Goal: Task Accomplishment & Management: Manage account settings

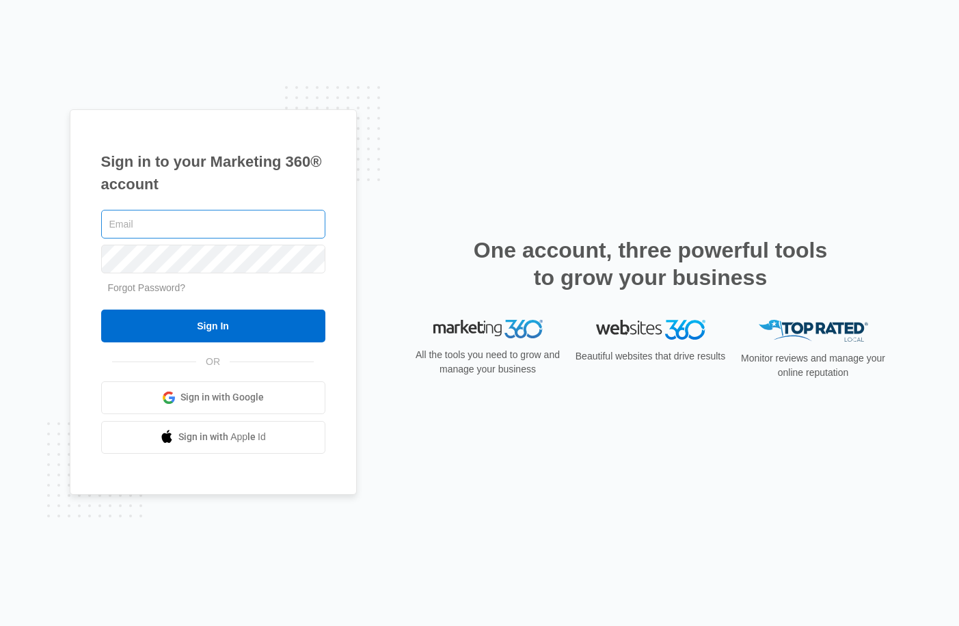
click at [233, 225] on input "text" at bounding box center [213, 224] width 224 height 29
click at [219, 275] on div at bounding box center [213, 258] width 224 height 34
click at [235, 226] on input "text" at bounding box center [213, 224] width 224 height 29
click at [219, 226] on input "text" at bounding box center [213, 224] width 224 height 29
click at [226, 226] on input "text" at bounding box center [213, 224] width 224 height 29
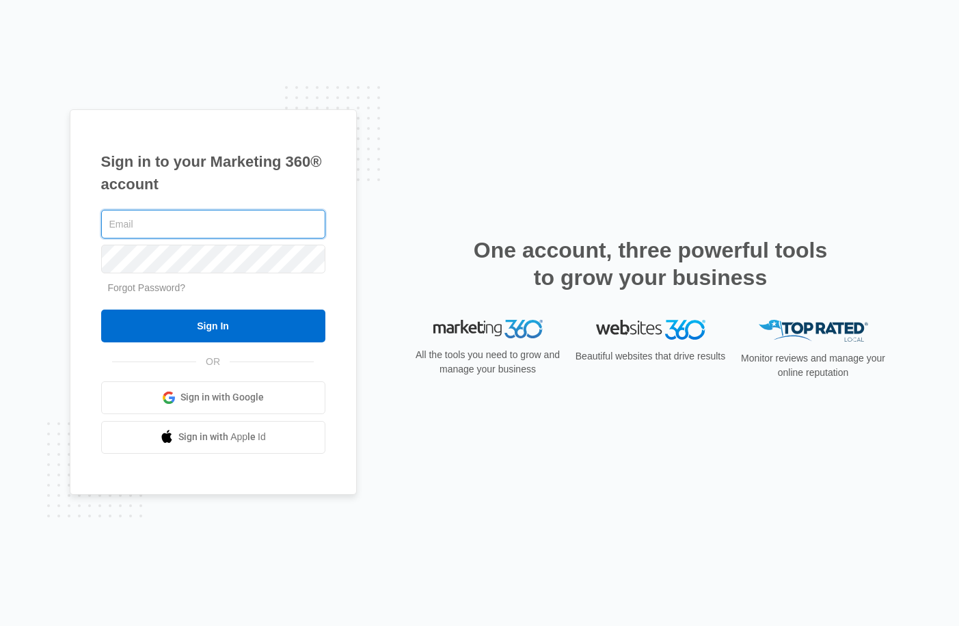
click at [308, 220] on input "text" at bounding box center [213, 224] width 224 height 29
click at [258, 393] on span "Sign in with Google" at bounding box center [221, 397] width 83 height 14
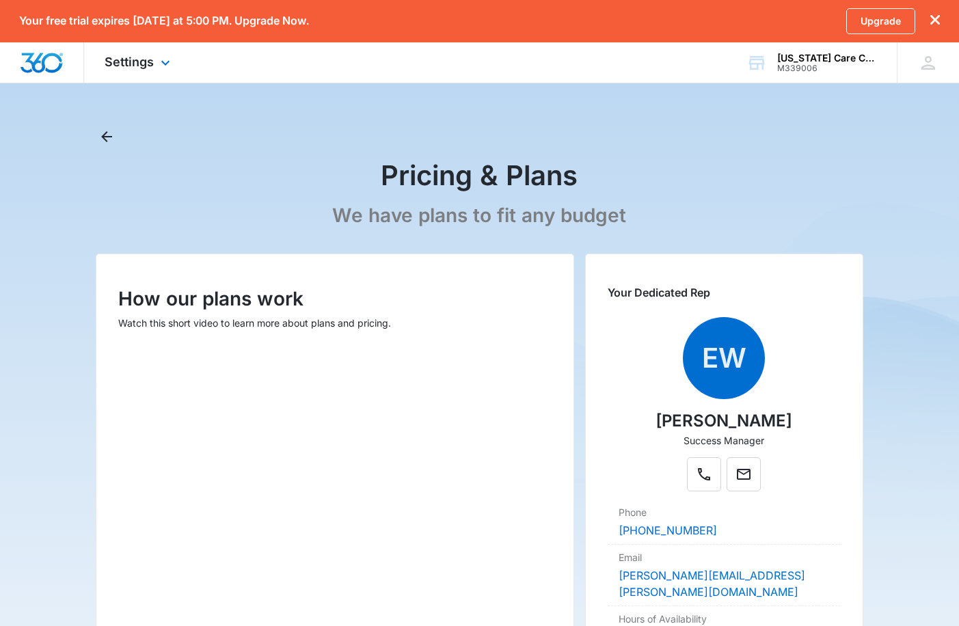
click at [70, 64] on div at bounding box center [42, 62] width 84 height 40
click at [168, 66] on icon at bounding box center [165, 66] width 16 height 16
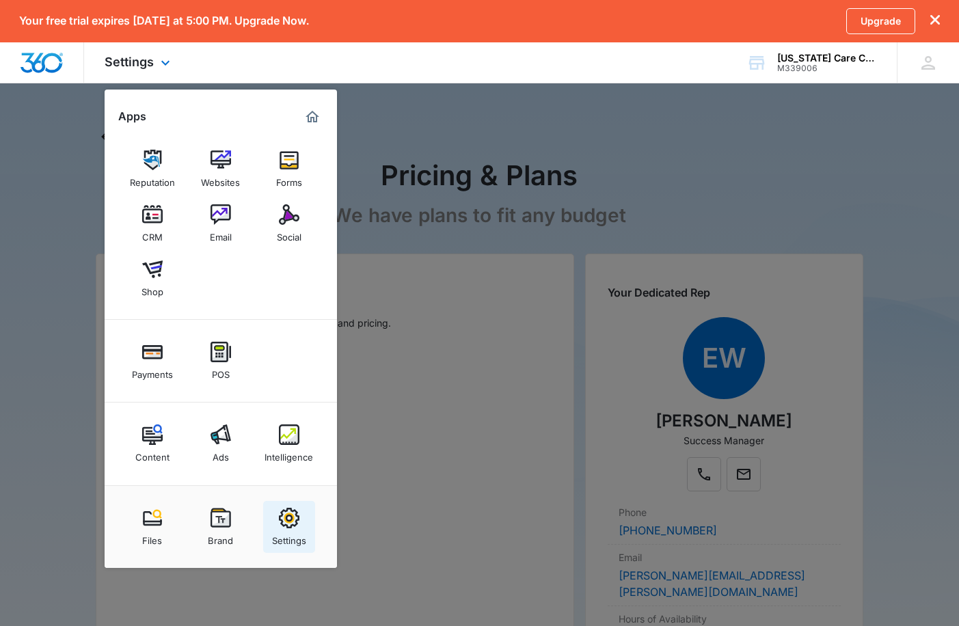
click at [299, 514] on img at bounding box center [289, 518] width 21 height 21
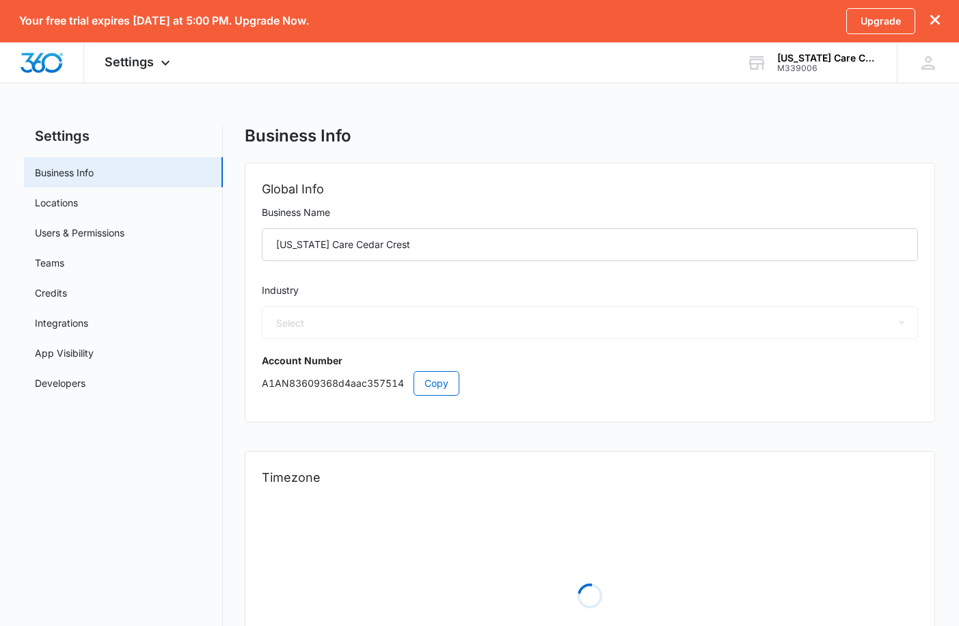
select select "13"
select select "US"
select select "America/Chicago"
click at [155, 53] on div "Settings Apps Reputation Websites Forms CRM Email Social Shop Payments POS Cont…" at bounding box center [139, 62] width 110 height 40
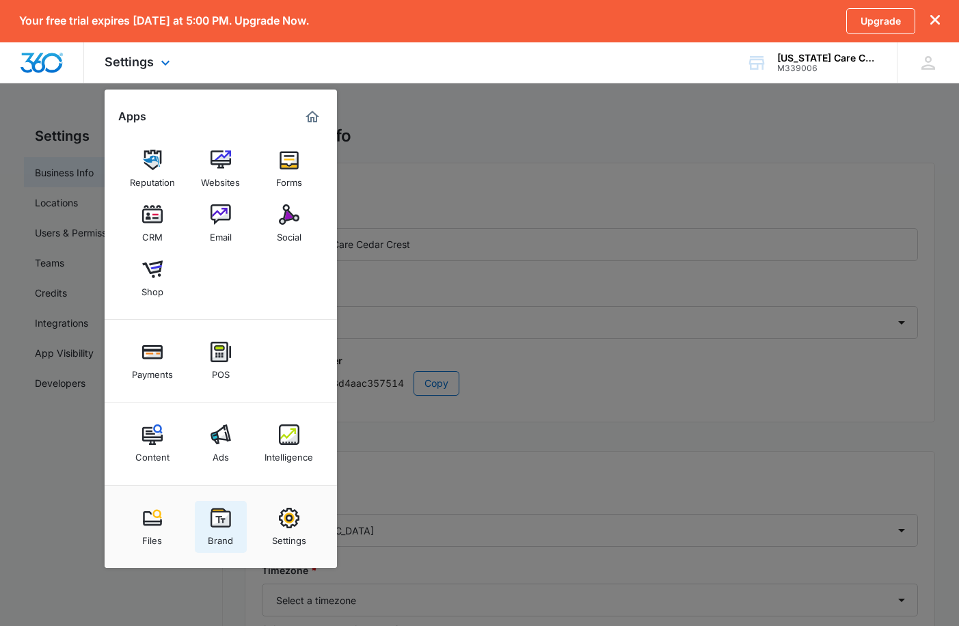
click at [217, 516] on img at bounding box center [221, 518] width 21 height 21
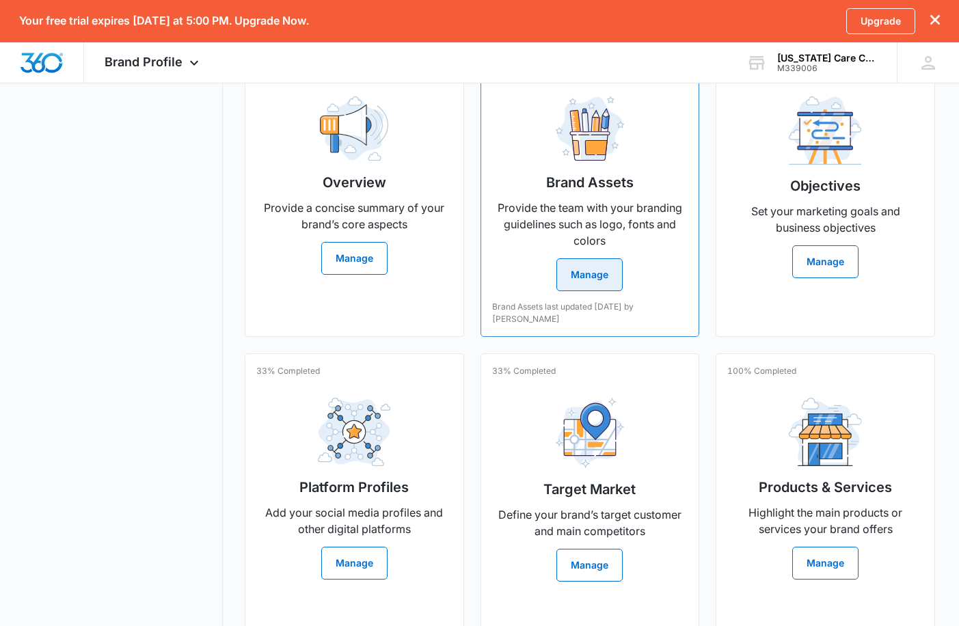
scroll to position [373, 0]
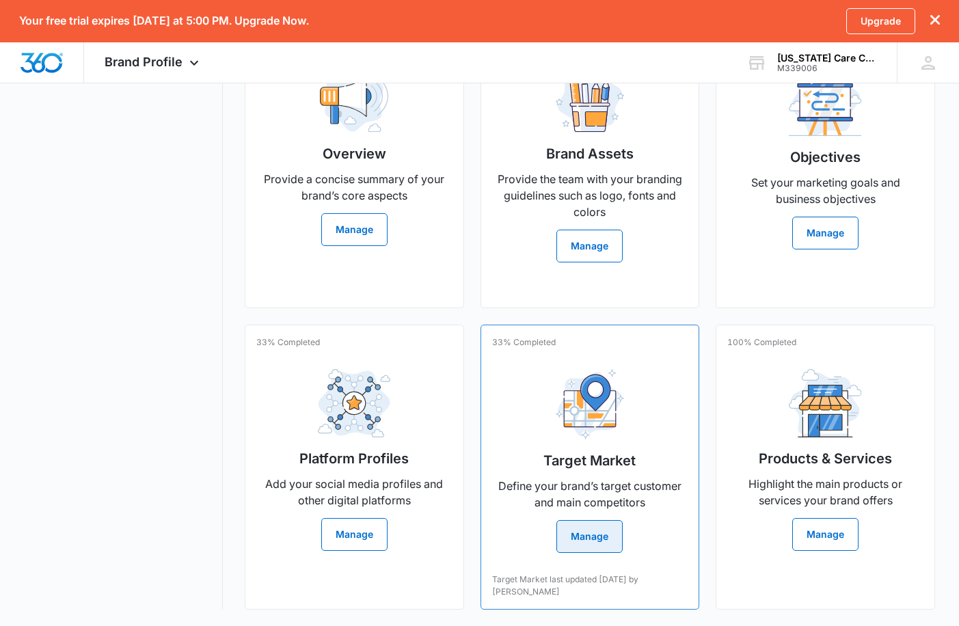
click at [597, 529] on button "Manage" at bounding box center [590, 536] width 66 height 33
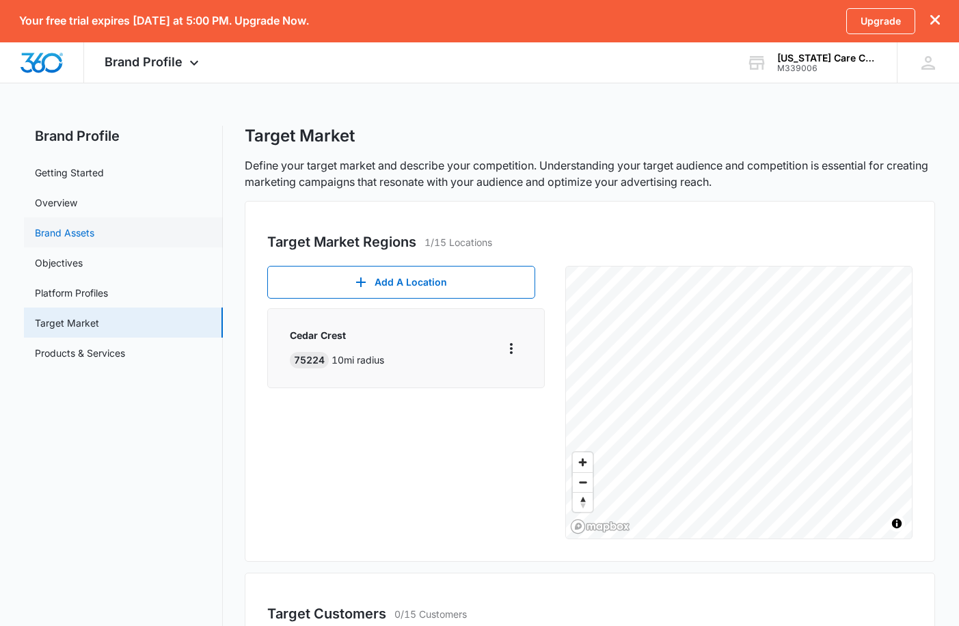
click at [72, 226] on link "Brand Assets" at bounding box center [64, 233] width 59 height 14
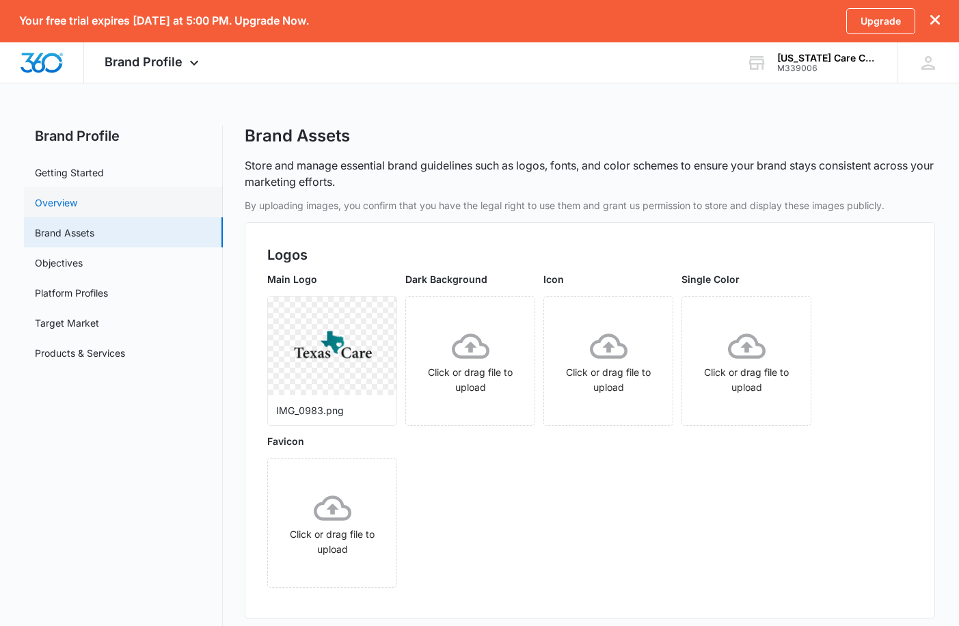
click at [73, 206] on link "Overview" at bounding box center [56, 203] width 42 height 14
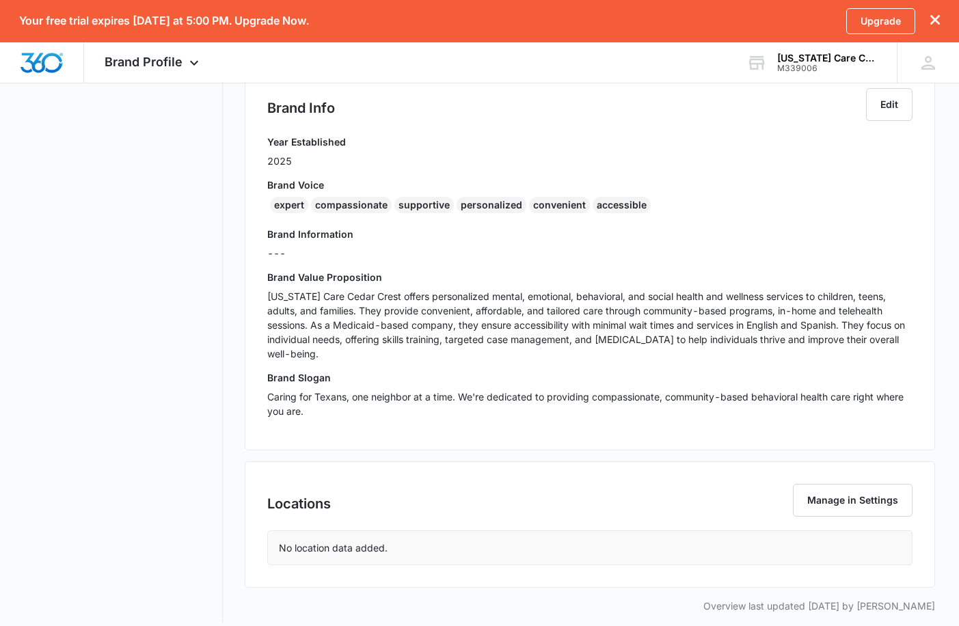
scroll to position [278, 0]
click at [871, 485] on button "Manage in Settings" at bounding box center [853, 501] width 120 height 33
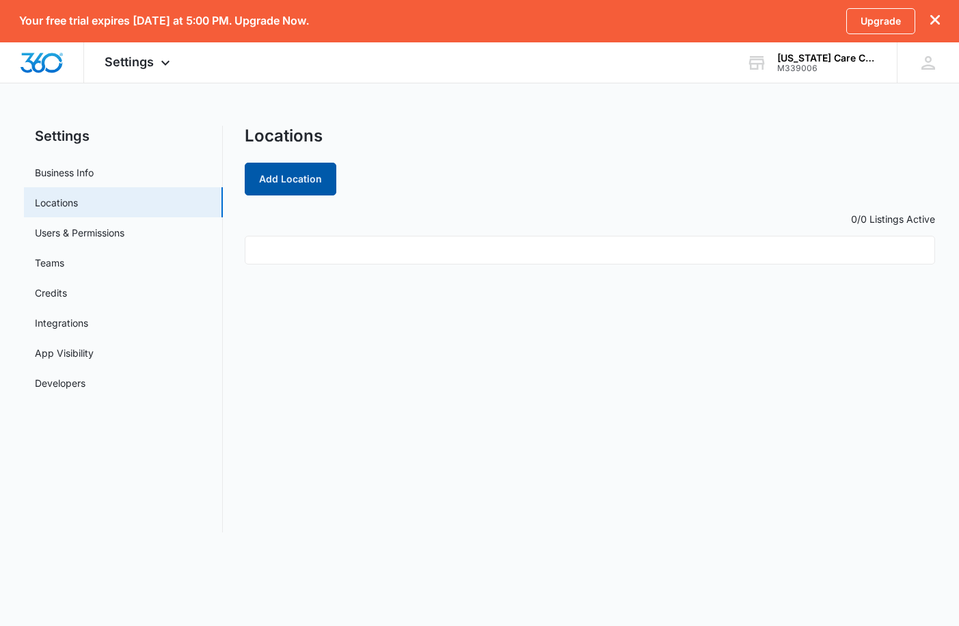
click at [318, 180] on button "Add Location" at bounding box center [291, 179] width 92 height 33
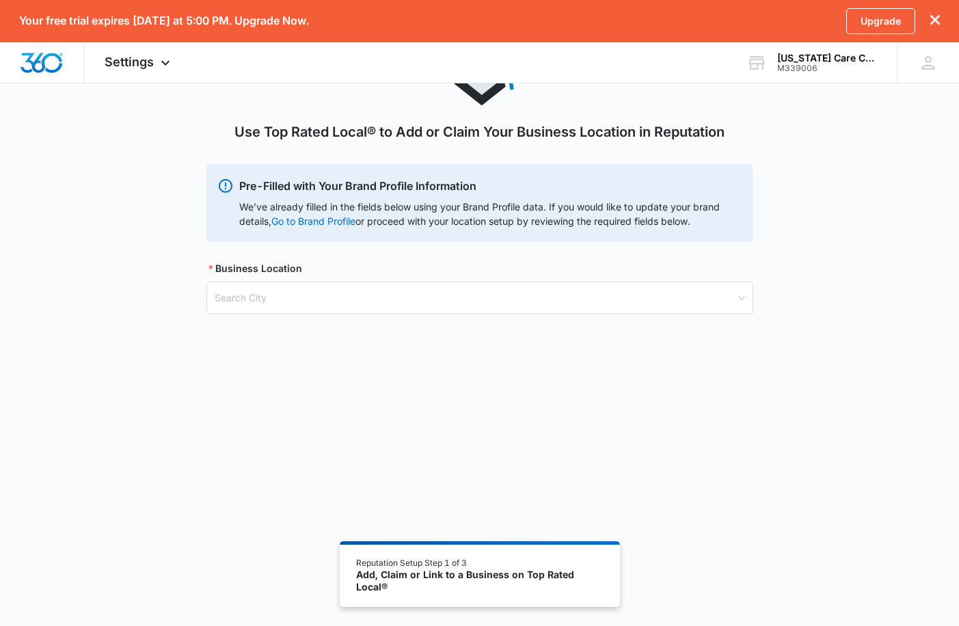
scroll to position [116, 0]
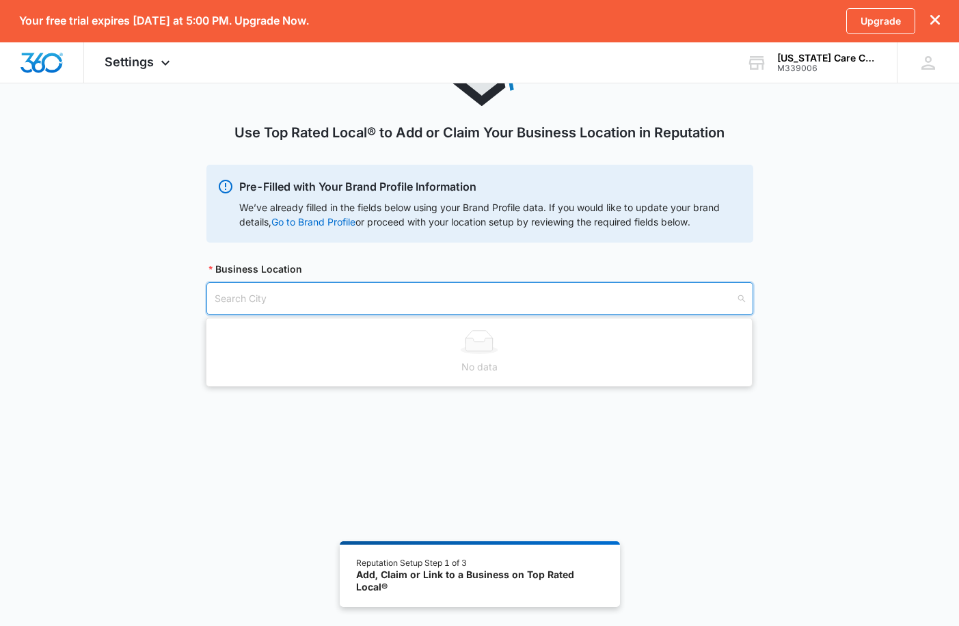
click at [341, 298] on input "search" at bounding box center [475, 298] width 521 height 31
type input "3606 marvin"
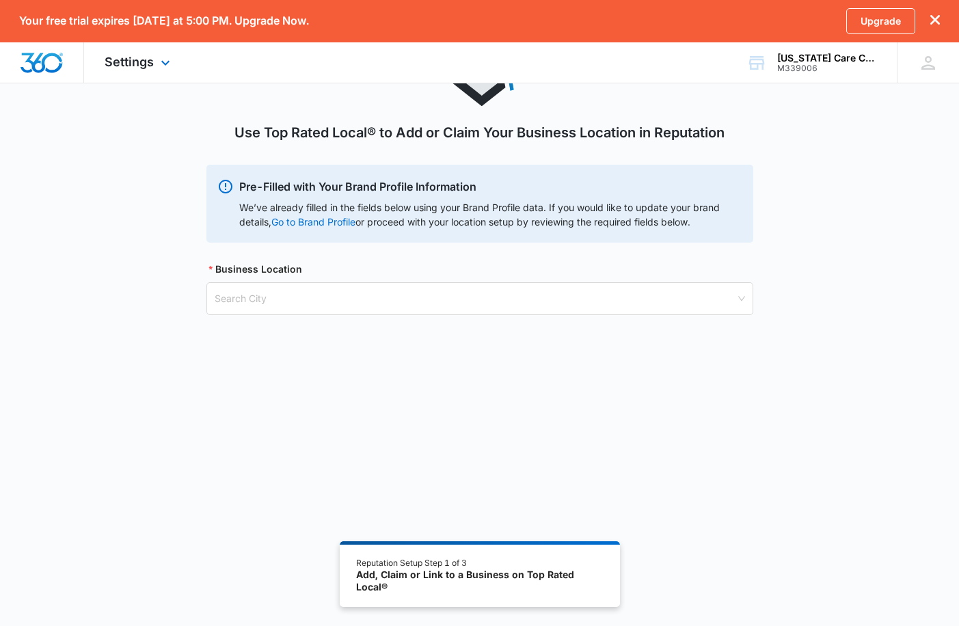
click at [43, 62] on img "Dashboard" at bounding box center [42, 63] width 44 height 21
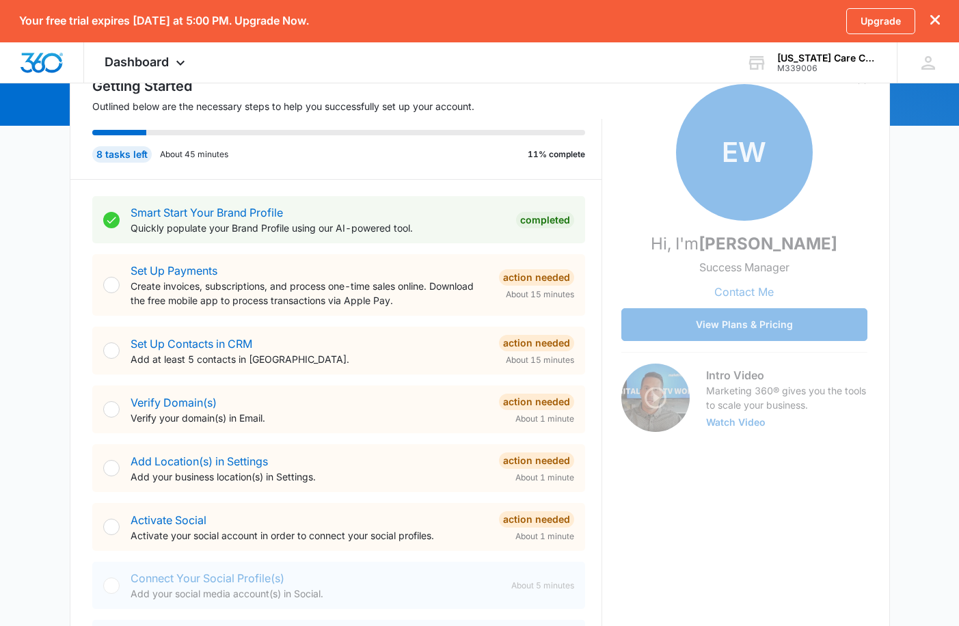
scroll to position [162, 0]
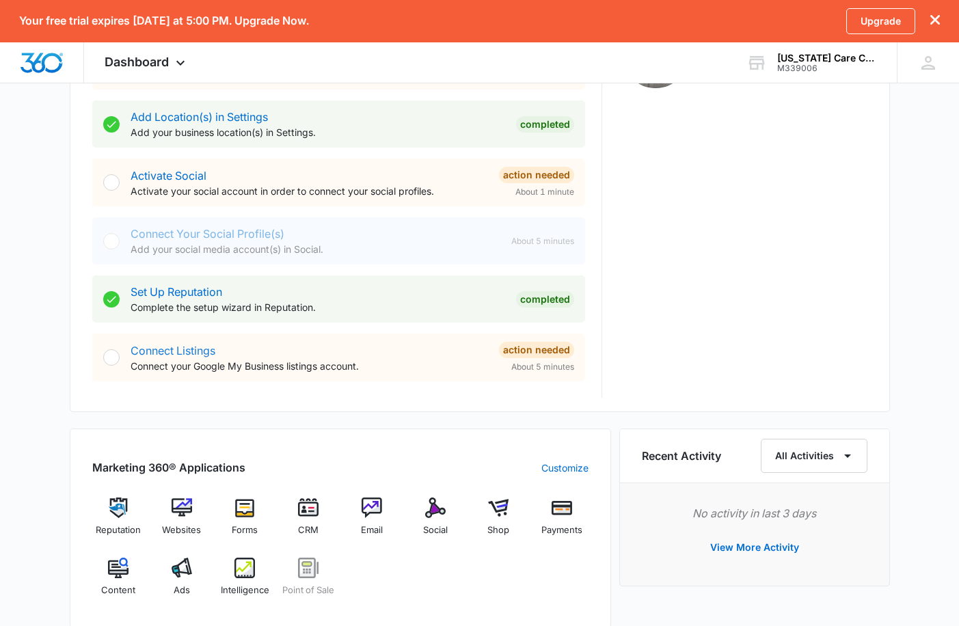
scroll to position [508, 0]
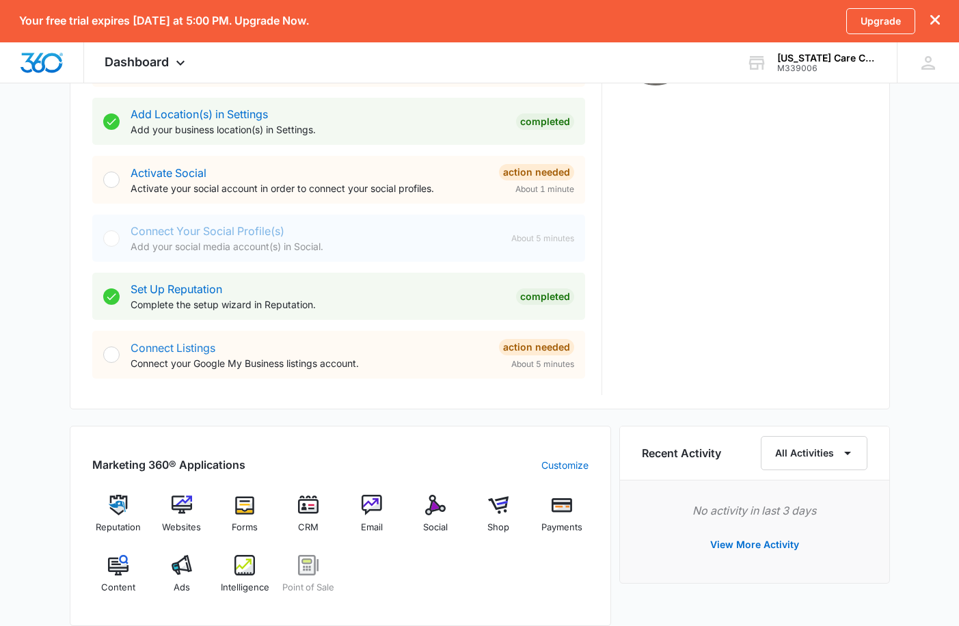
click at [193, 353] on link "Connect Listings" at bounding box center [173, 348] width 85 height 14
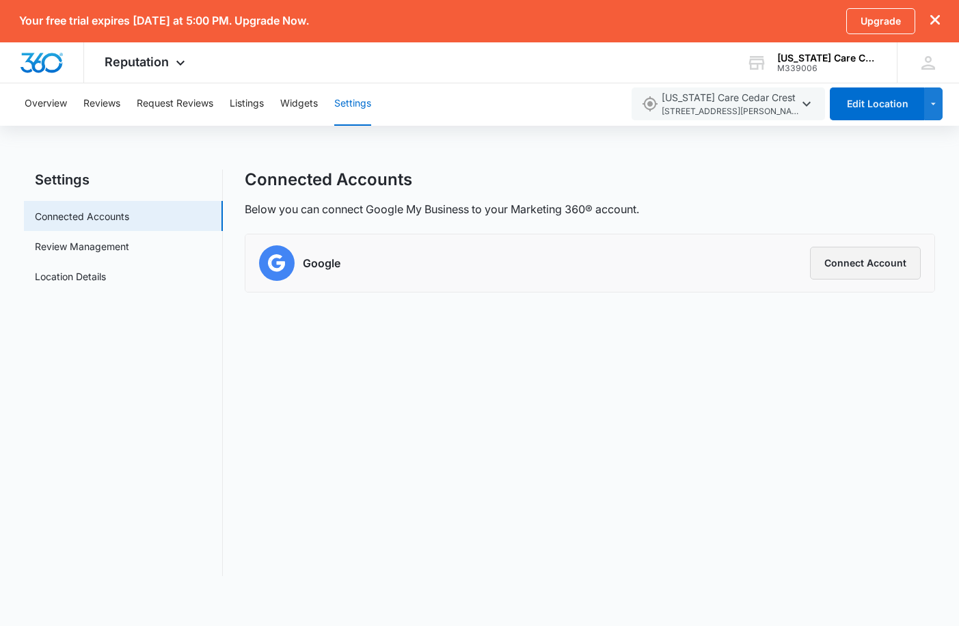
click at [877, 265] on button "Connect Account" at bounding box center [865, 263] width 111 height 33
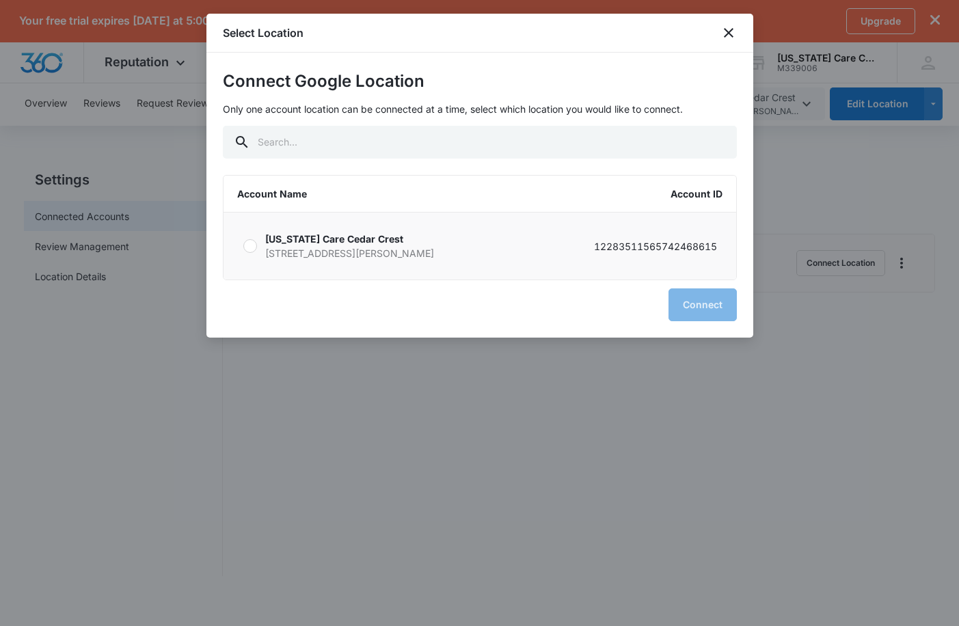
click at [362, 243] on p "[US_STATE] Care Cedar Crest" at bounding box center [349, 239] width 169 height 14
click at [243, 246] on input "[US_STATE] Care Cedar Crest [STREET_ADDRESS][PERSON_NAME] 12283511565742468615" at bounding box center [243, 246] width 1 height 1
radio input "true"
click at [705, 305] on button "Connect" at bounding box center [703, 305] width 68 height 33
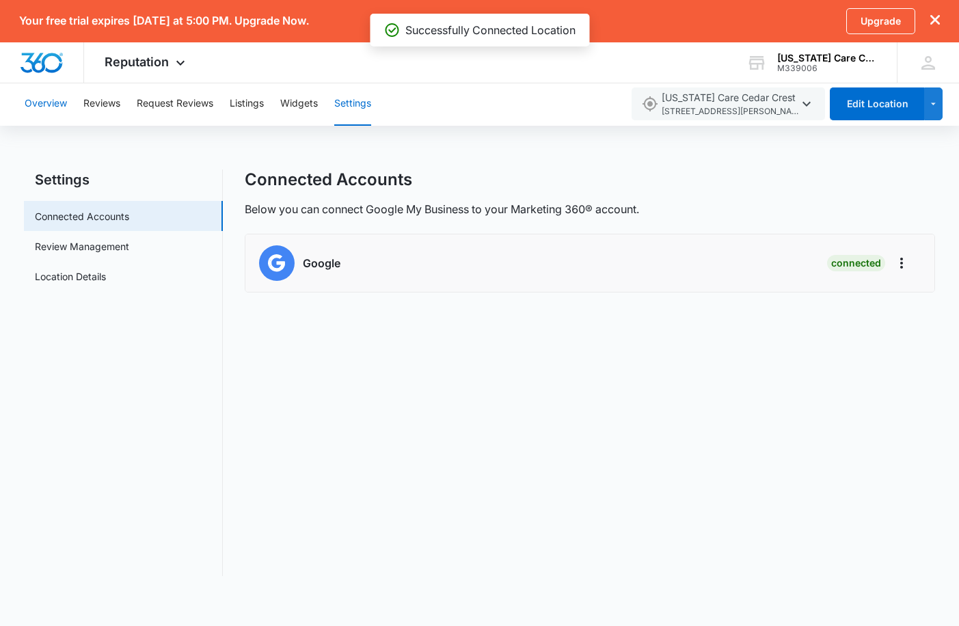
click at [39, 103] on button "Overview" at bounding box center [46, 104] width 42 height 44
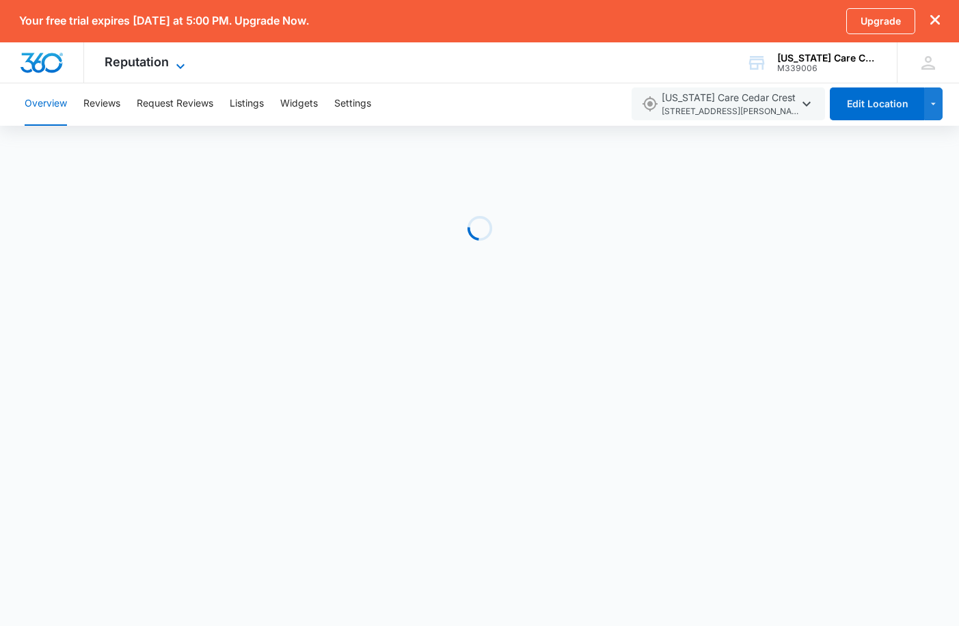
click at [176, 67] on icon at bounding box center [180, 66] width 16 height 16
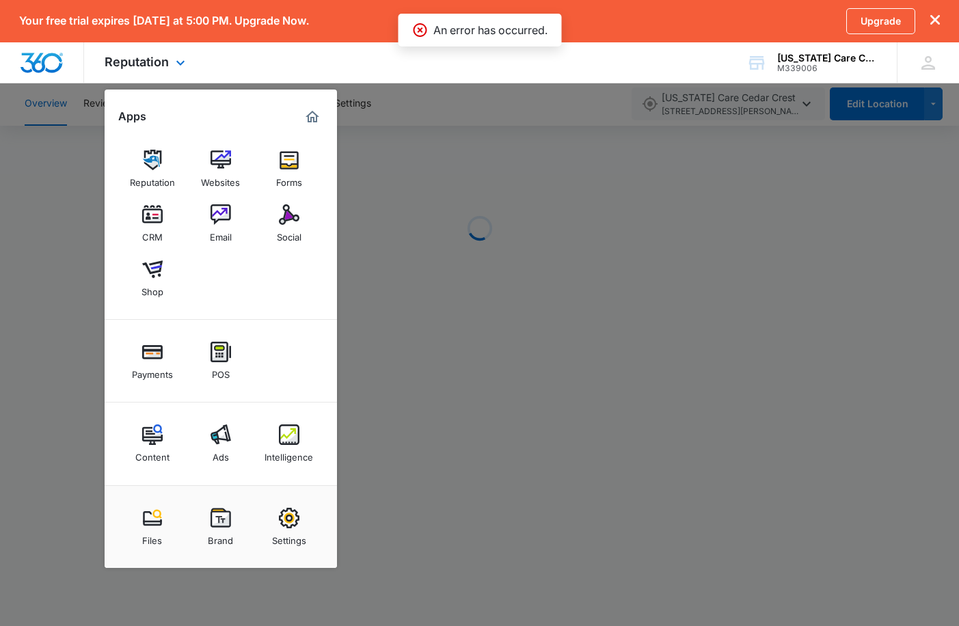
click at [16, 59] on div at bounding box center [42, 62] width 84 height 40
click at [36, 57] on img "Dashboard" at bounding box center [42, 63] width 44 height 21
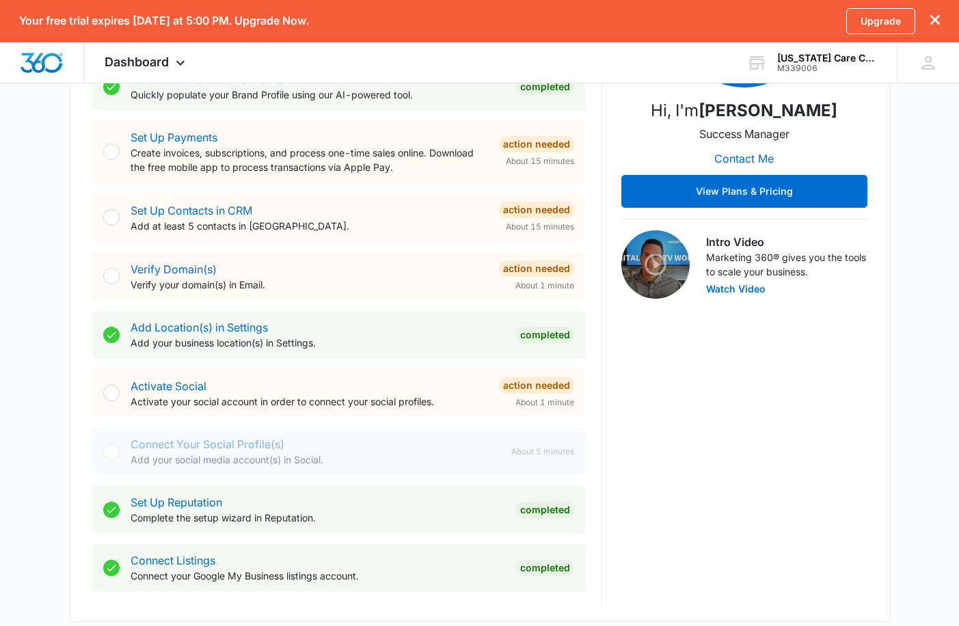
scroll to position [294, 0]
click at [185, 144] on link "Set Up Payments" at bounding box center [174, 138] width 87 height 14
